Goal: Task Accomplishment & Management: Use online tool/utility

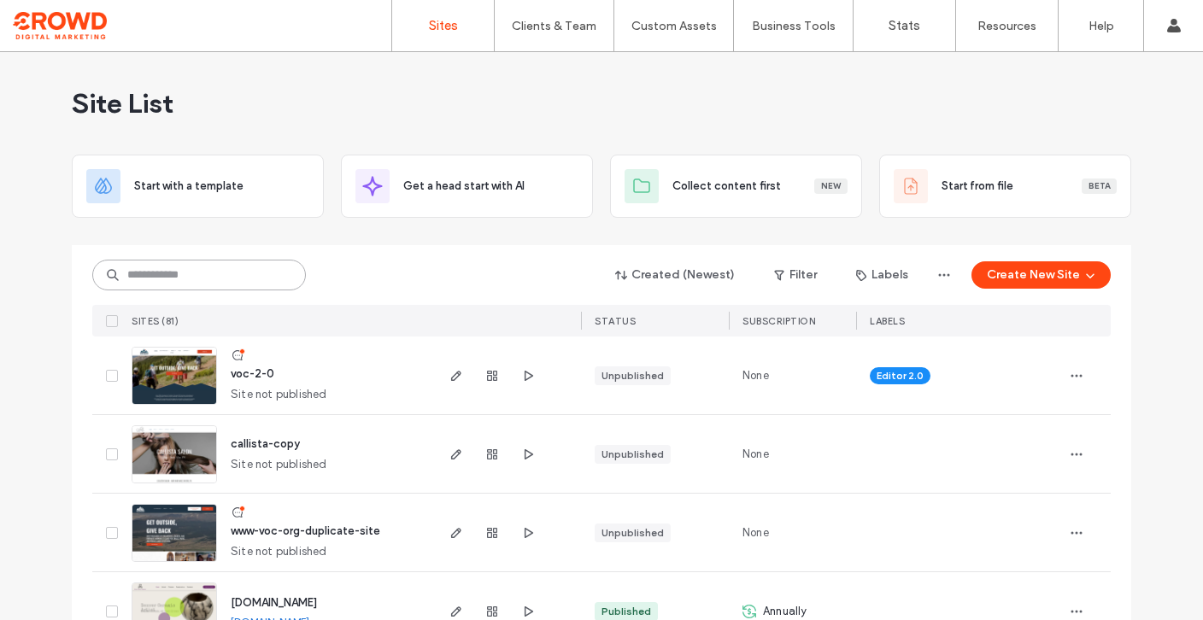
click at [206, 281] on input at bounding box center [199, 275] width 214 height 31
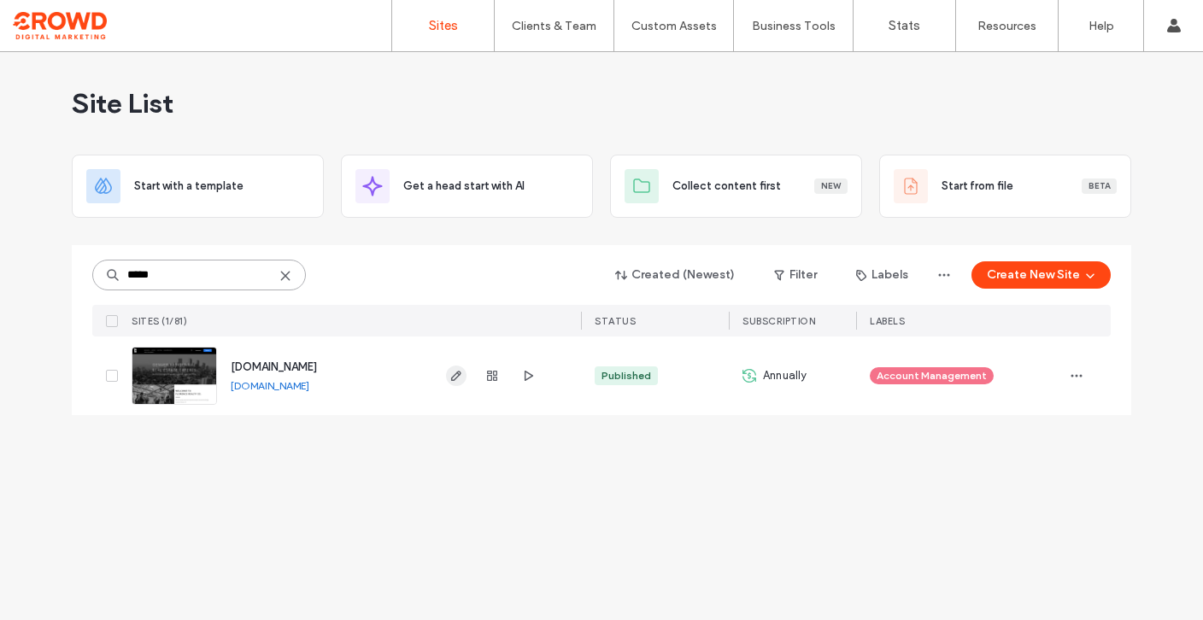
type input "*****"
click at [454, 375] on use "button" at bounding box center [456, 376] width 10 height 10
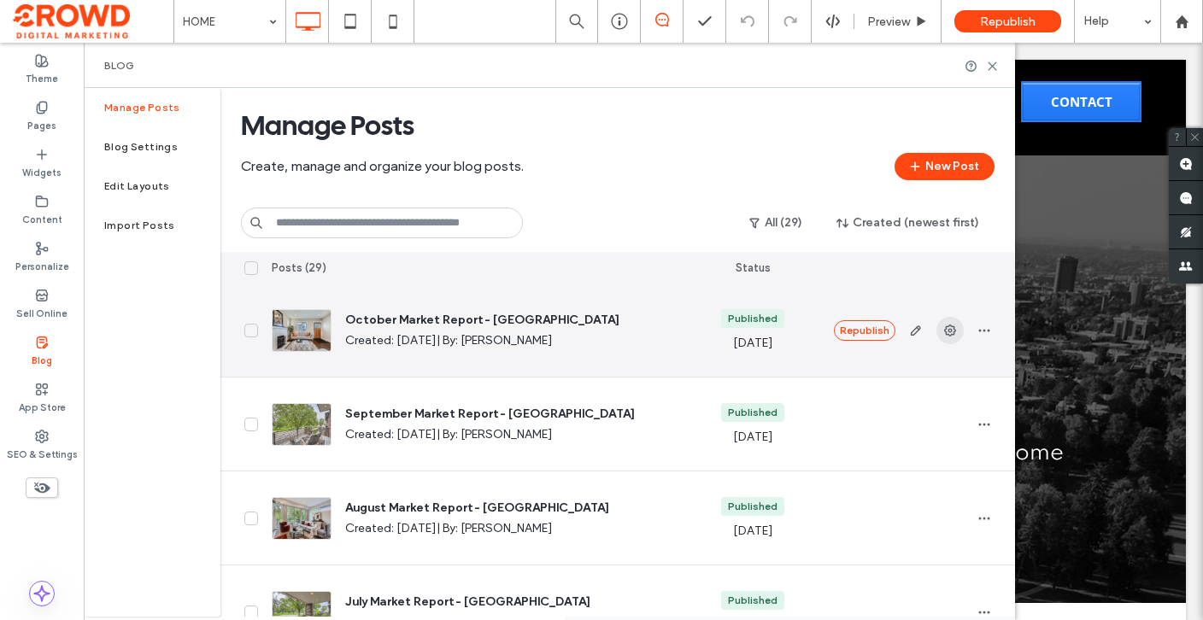
click at [951, 334] on use "button" at bounding box center [950, 331] width 12 height 12
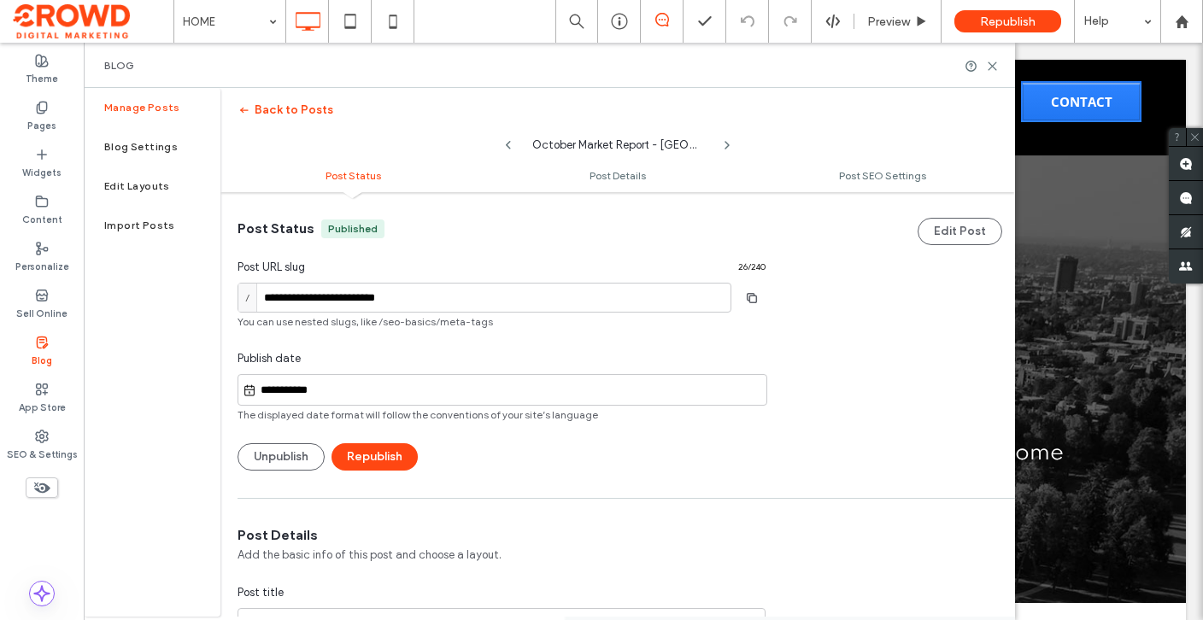
scroll to position [1, 0]
click at [751, 296] on icon "button" at bounding box center [751, 297] width 27 height 14
